Goal: Task Accomplishment & Management: Use online tool/utility

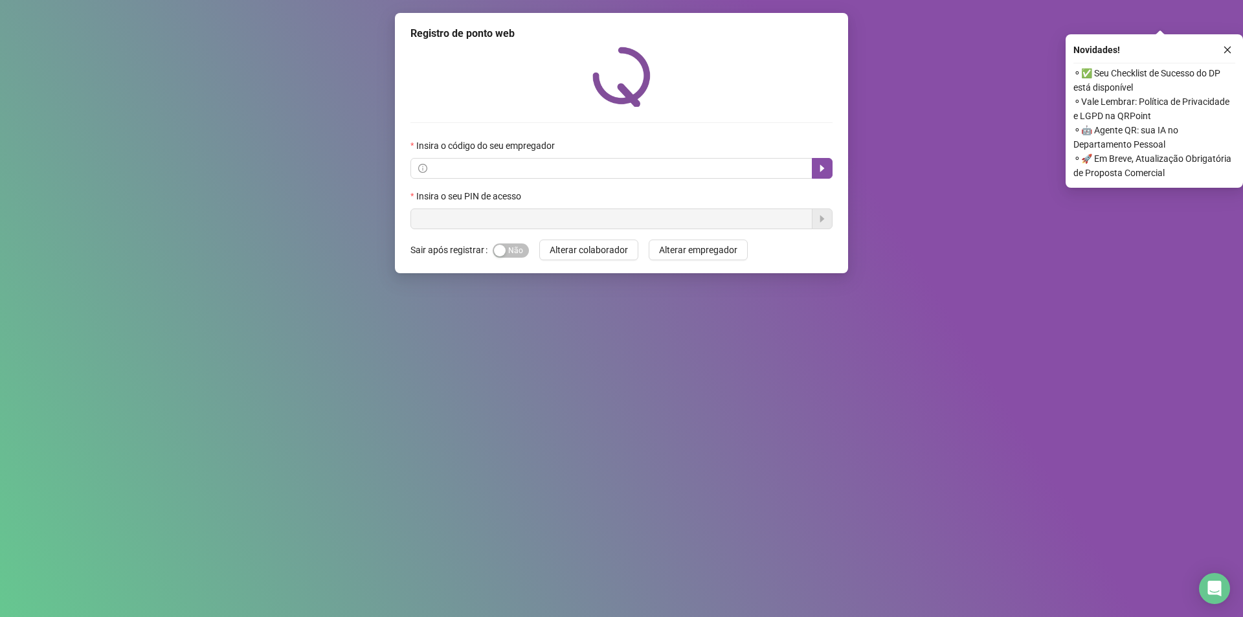
drag, startPoint x: 913, startPoint y: 111, endPoint x: 898, endPoint y: 111, distance: 14.9
click at [912, 111] on div "Registro de ponto web Insira o código do seu empregador Insira o seu PIN de ace…" at bounding box center [621, 308] width 1243 height 617
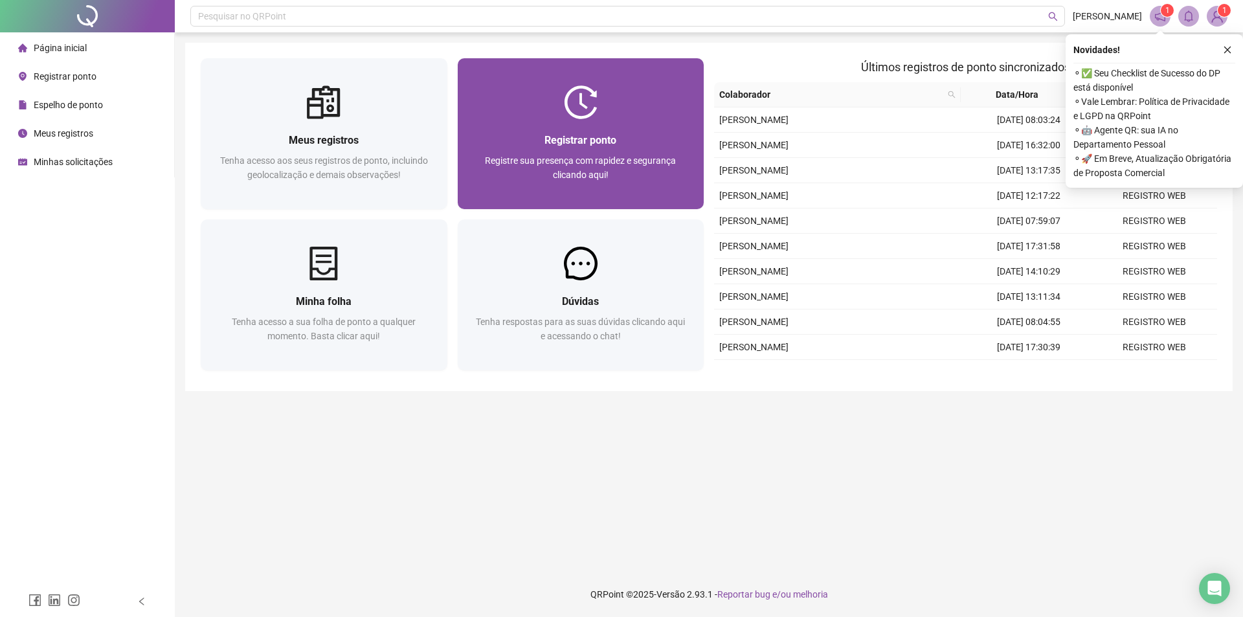
click at [649, 143] on div "Registrar ponto" at bounding box center [581, 140] width 216 height 16
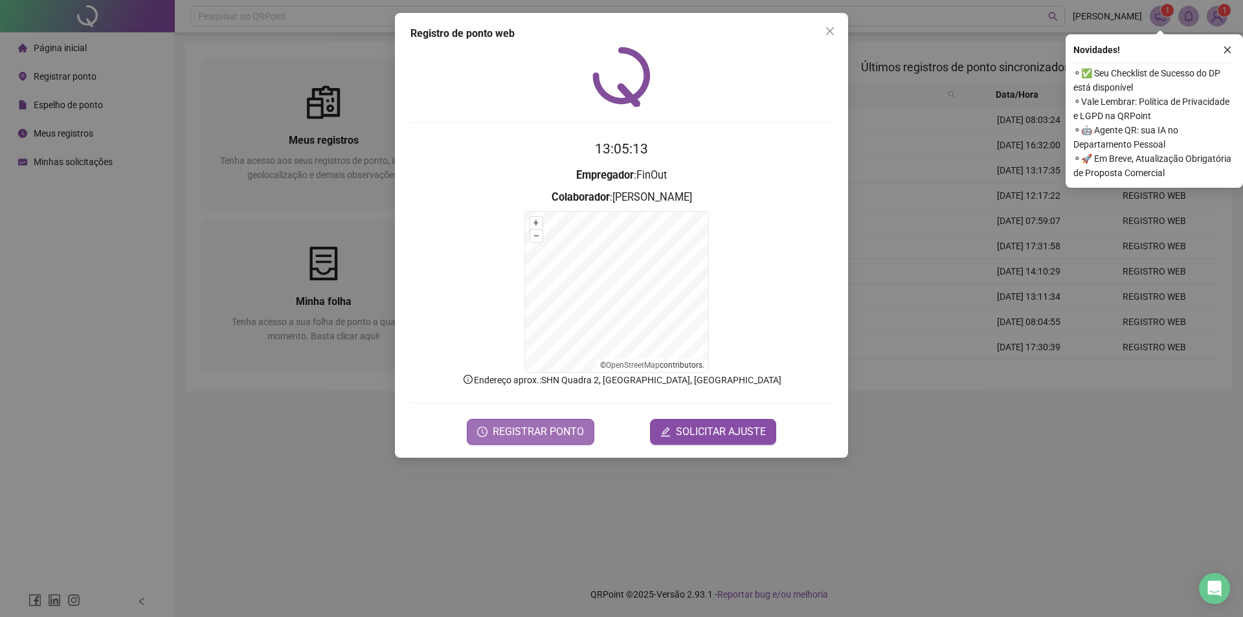
click at [557, 439] on span "REGISTRAR PONTO" at bounding box center [538, 432] width 91 height 16
